Goal: Find specific page/section: Find specific page/section

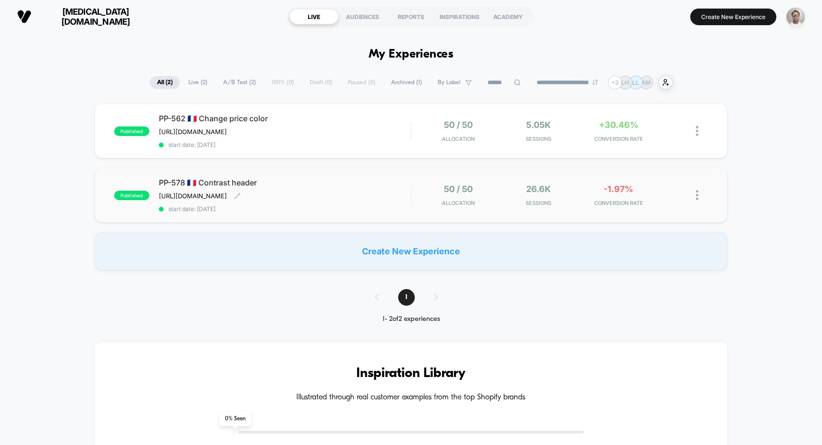
click at [372, 186] on span "PP-578 🇫🇷 Contrast header" at bounding box center [285, 183] width 252 height 10
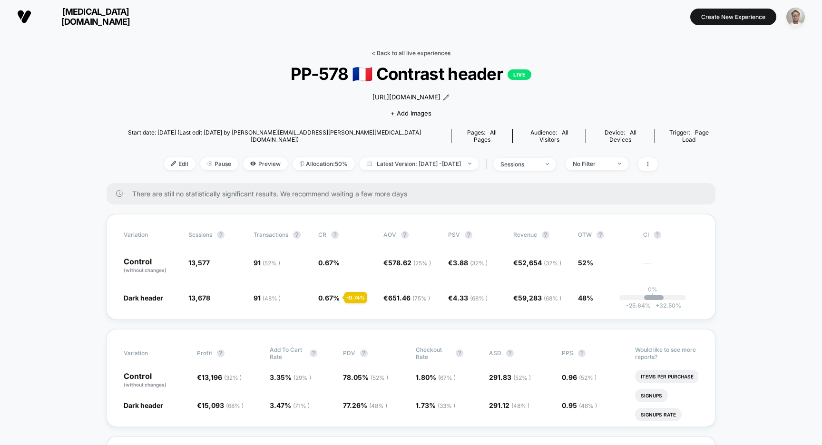
click at [429, 55] on link "< Back to all live experiences" at bounding box center [411, 52] width 79 height 7
